Goal: Information Seeking & Learning: Find specific page/section

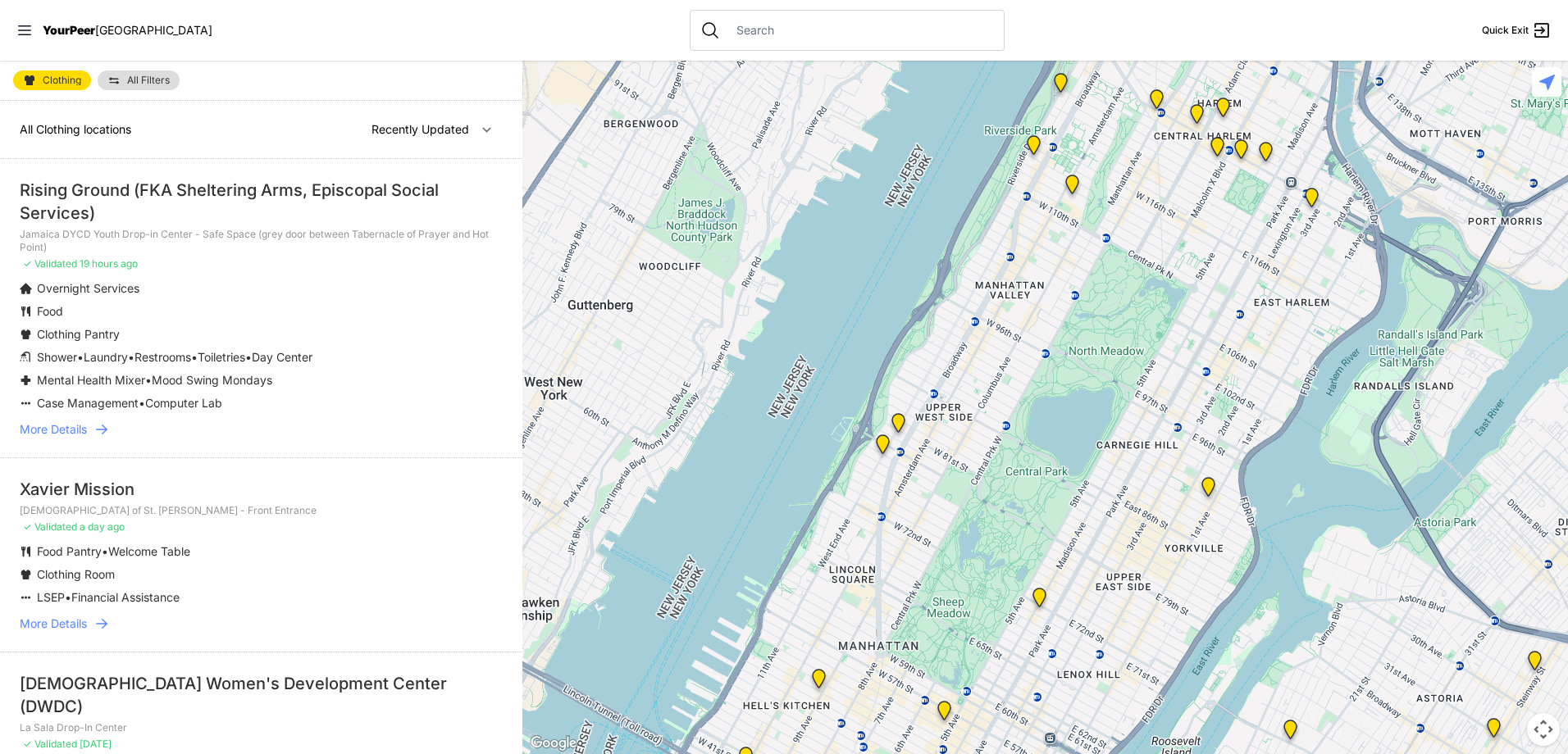
click at [87, 426] on span "More Details" at bounding box center [52, 430] width 67 height 16
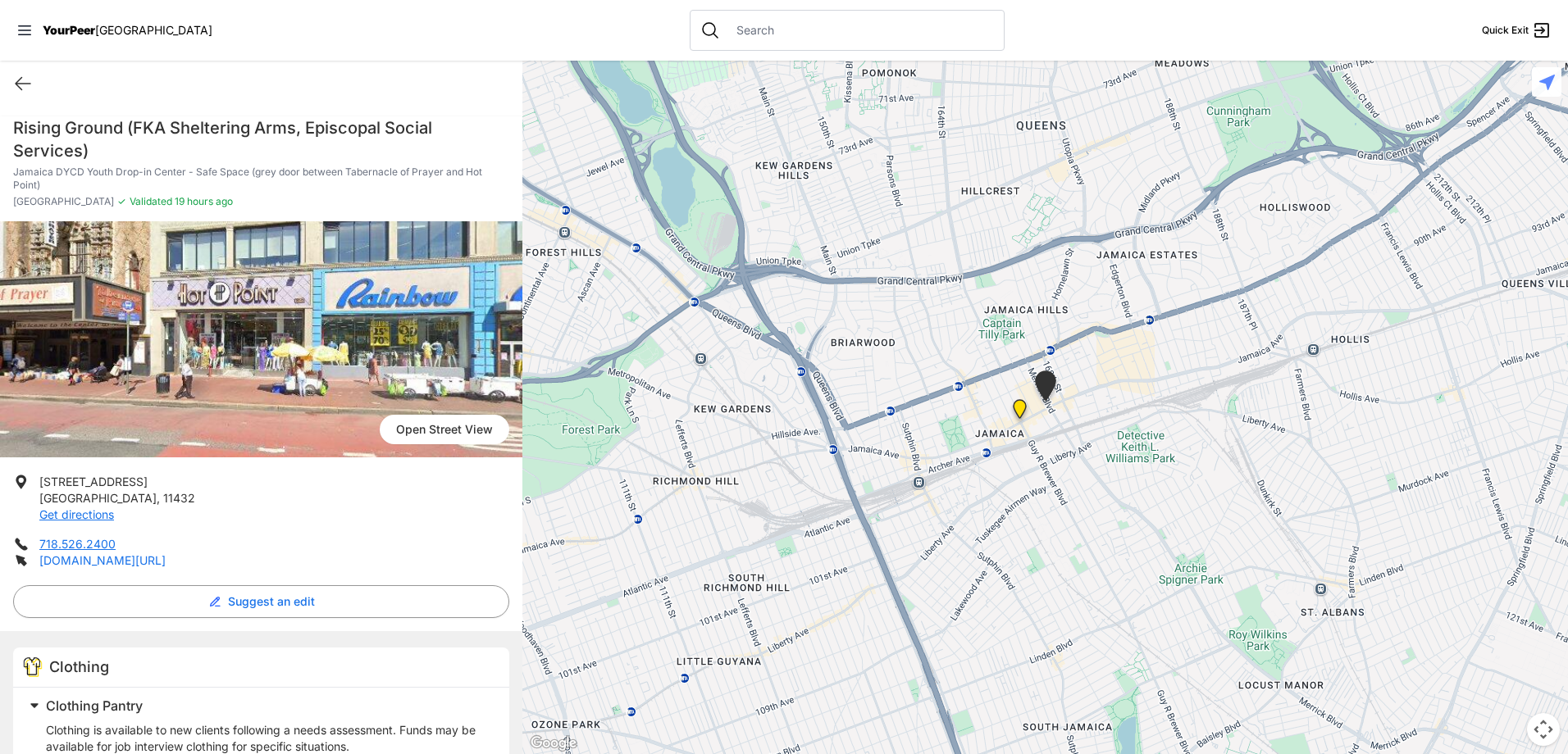
click at [166, 562] on link "[DOMAIN_NAME][URL]" at bounding box center [103, 560] width 126 height 14
click at [24, 83] on icon at bounding box center [23, 83] width 15 height 12
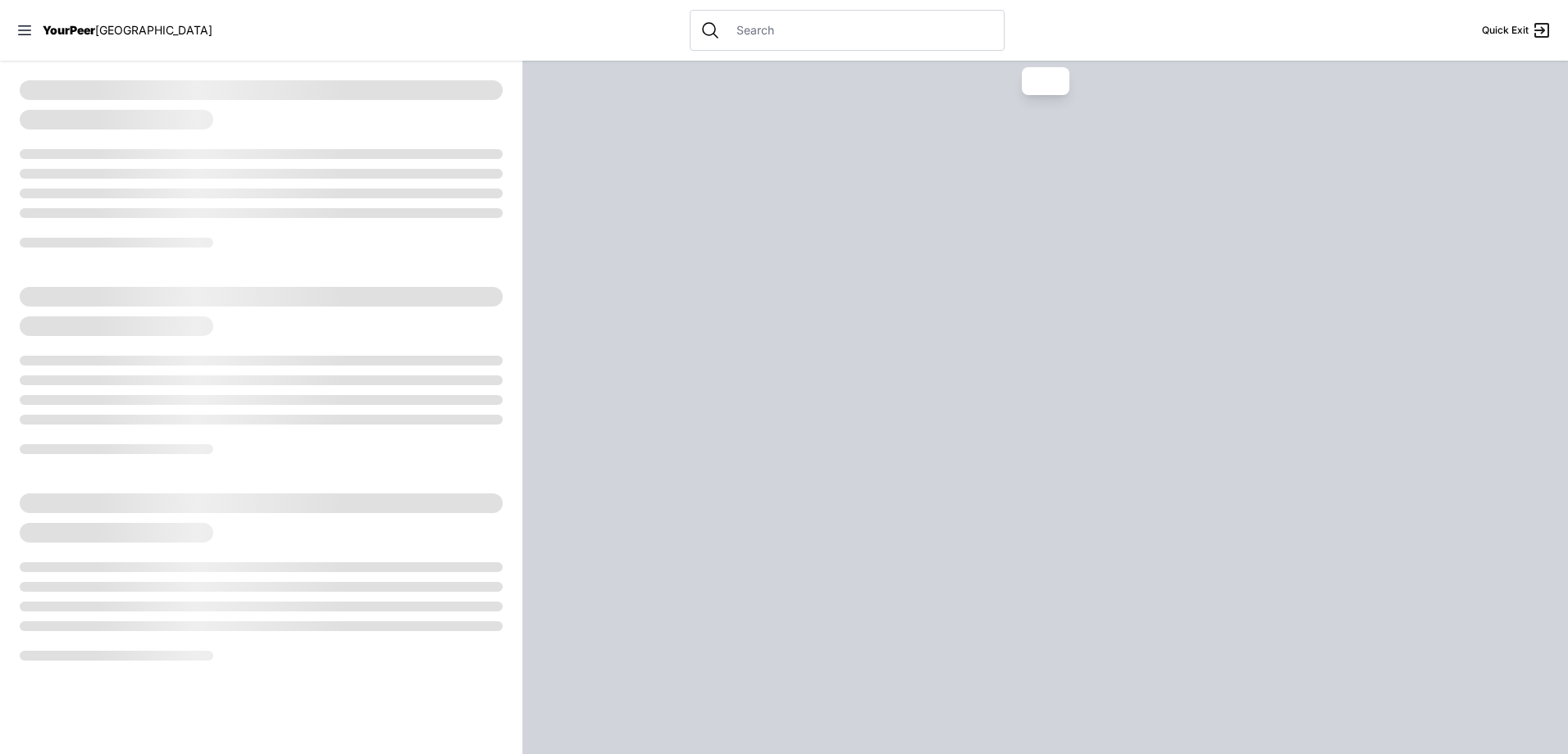
select select "recentlyUpdated"
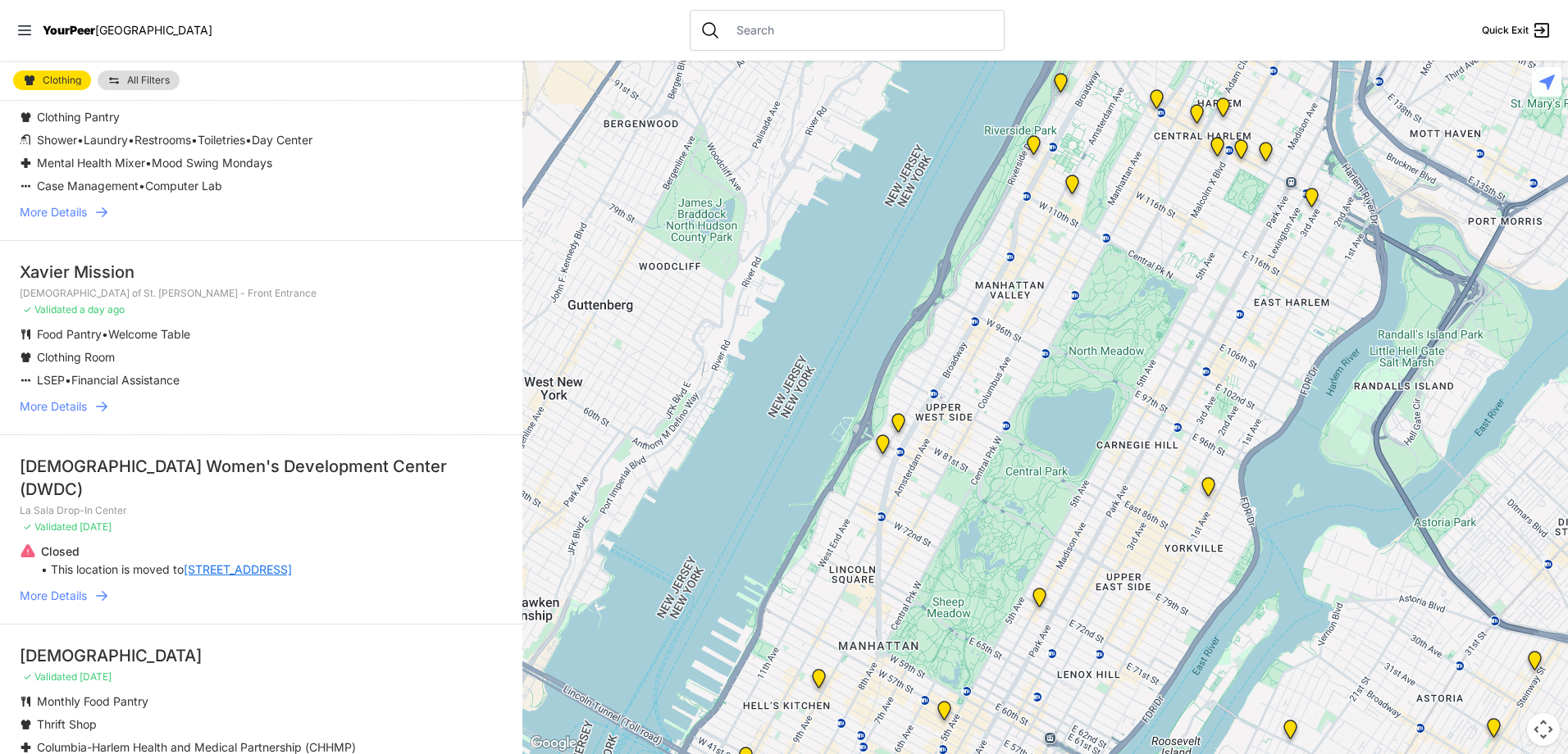
scroll to position [246, 0]
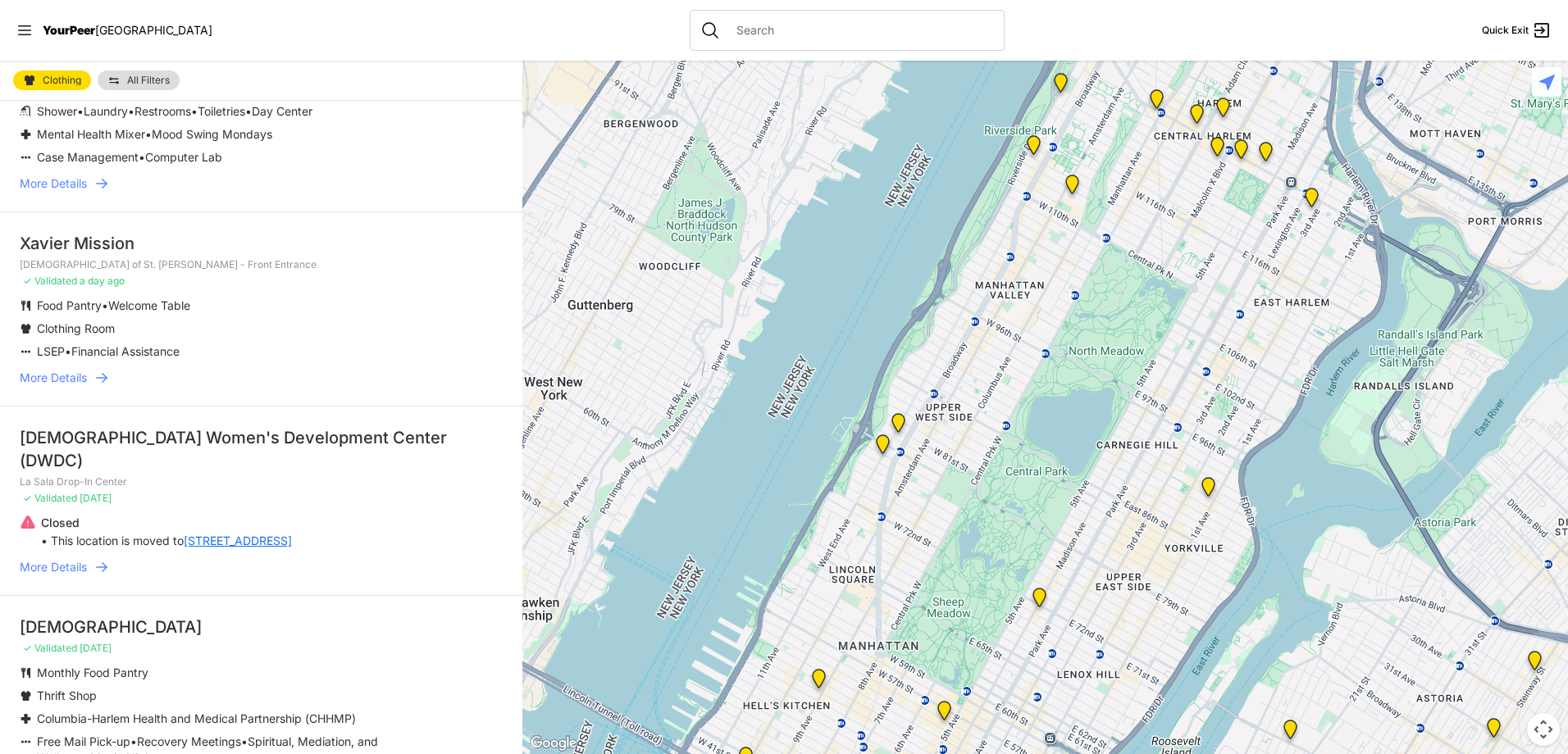
click at [75, 377] on span "More Details" at bounding box center [52, 378] width 67 height 16
